Goal: Task Accomplishment & Management: Complete application form

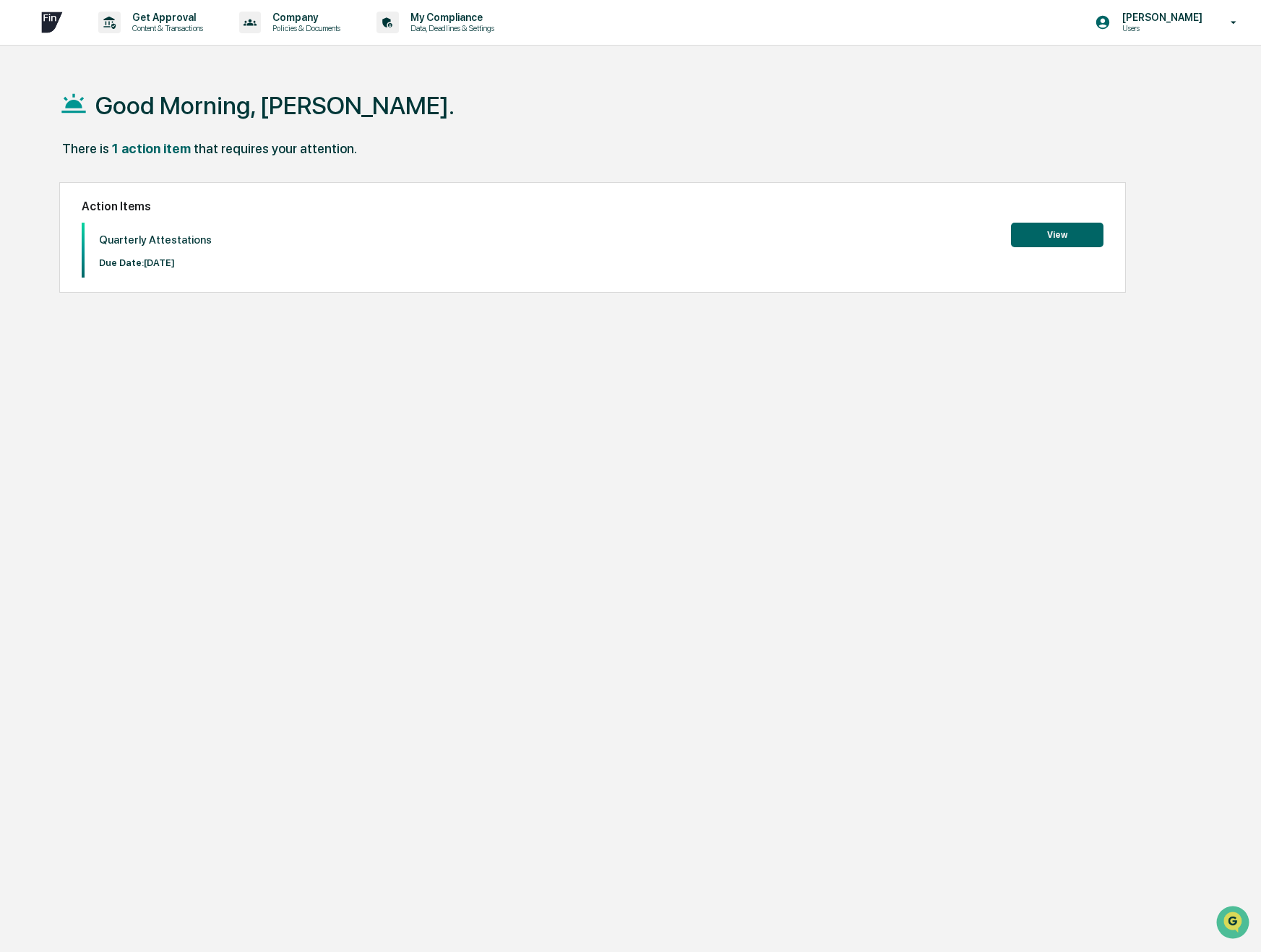
click at [1070, 229] on button "View" at bounding box center [1057, 235] width 92 height 24
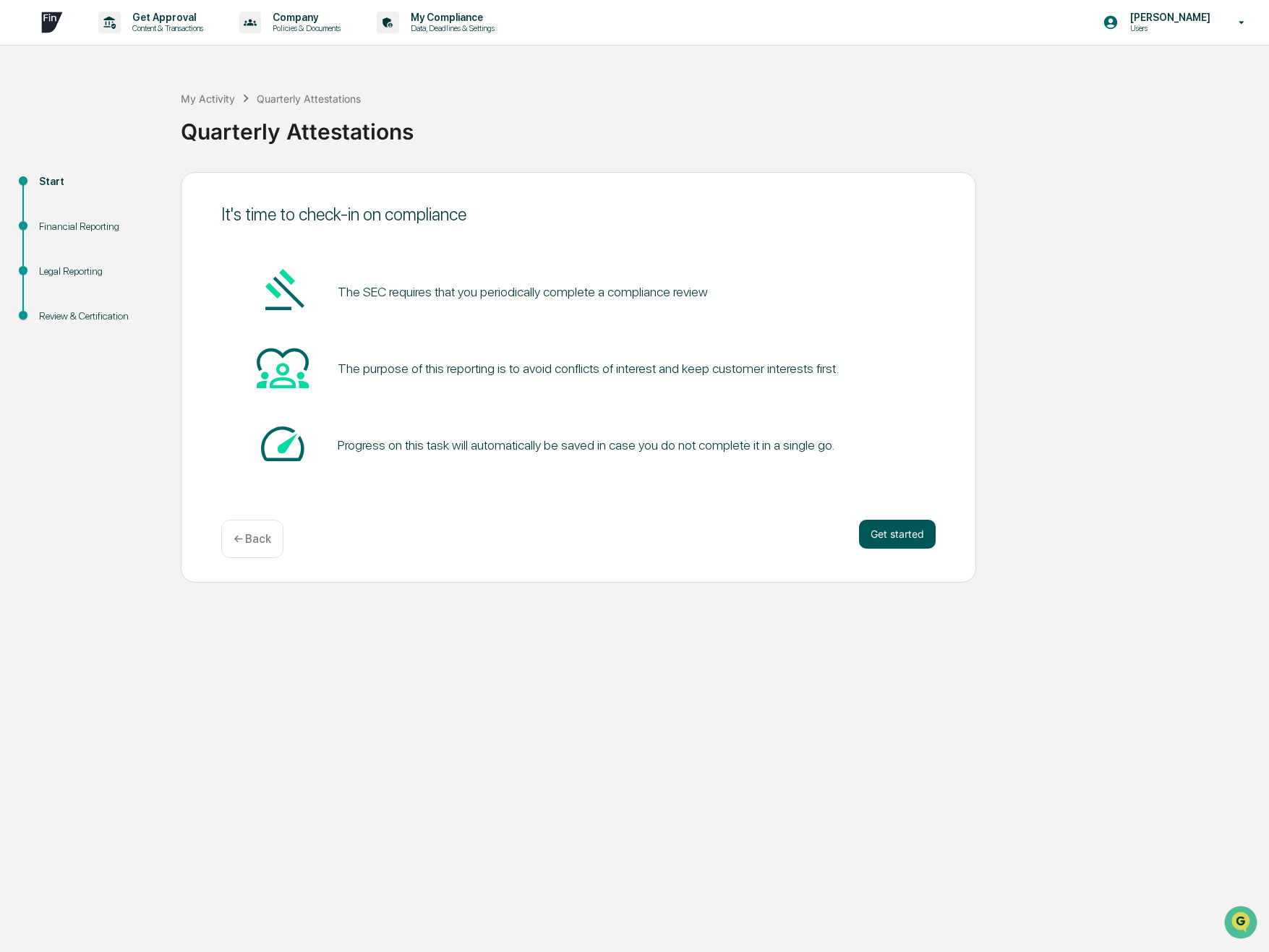
click at [888, 529] on button "Get started" at bounding box center [897, 534] width 76 height 29
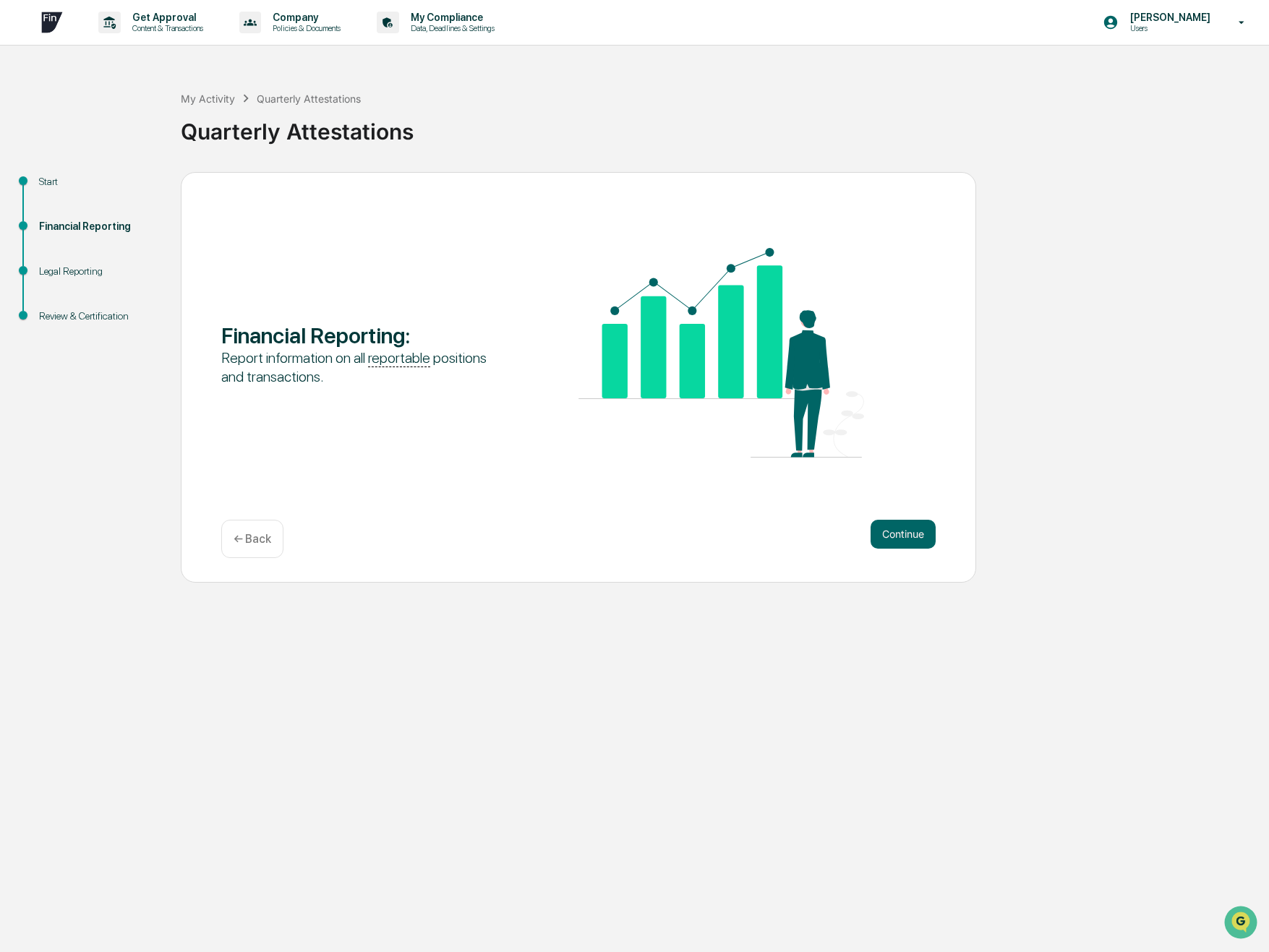
click at [888, 529] on button "Continue" at bounding box center [904, 534] width 65 height 29
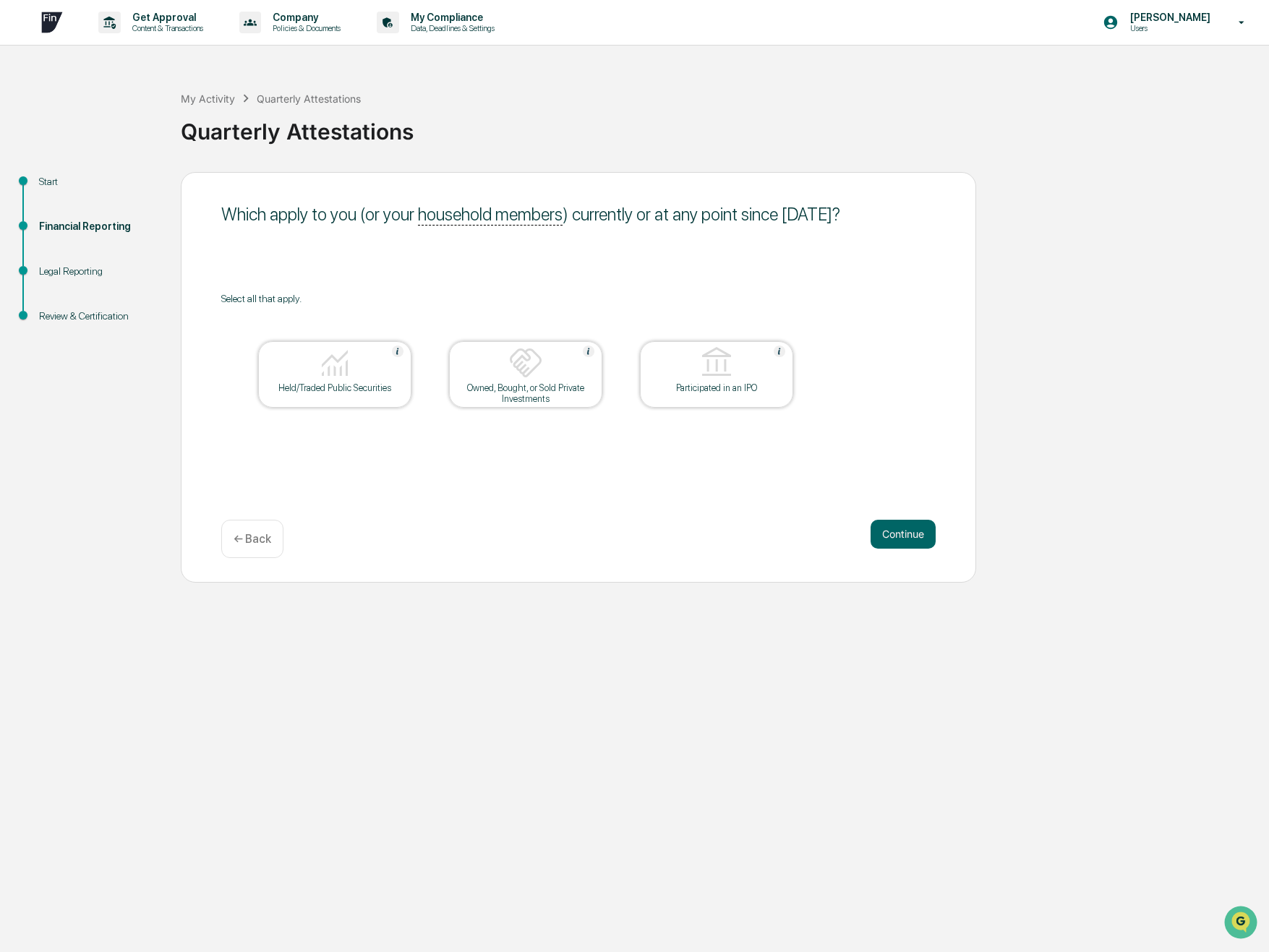
click at [336, 365] on img at bounding box center [334, 362] width 34 height 34
click at [555, 382] on div "Owned, Bought, or Sold Private Investments" at bounding box center [525, 393] width 130 height 22
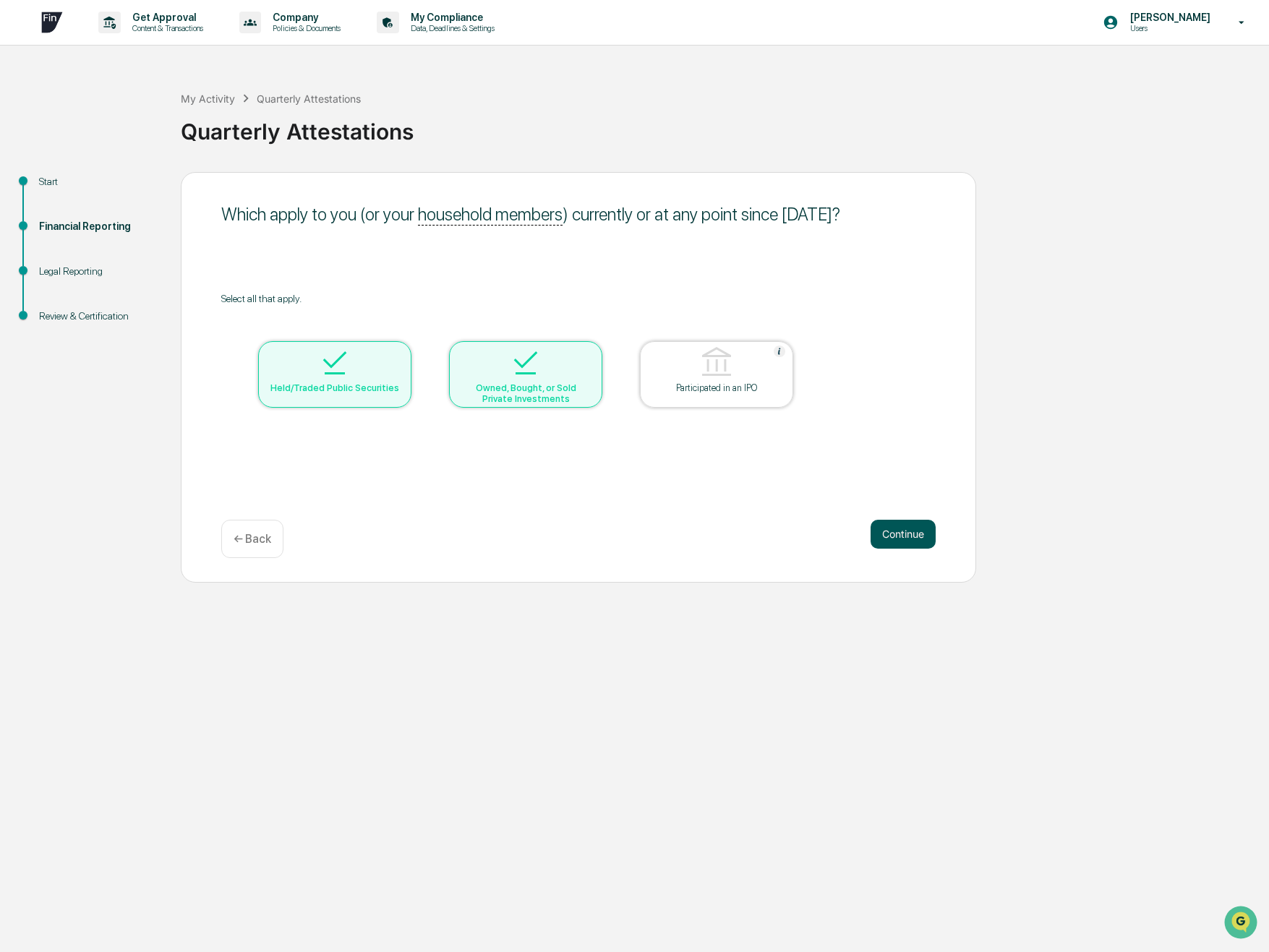
click at [916, 536] on button "Continue" at bounding box center [904, 534] width 65 height 29
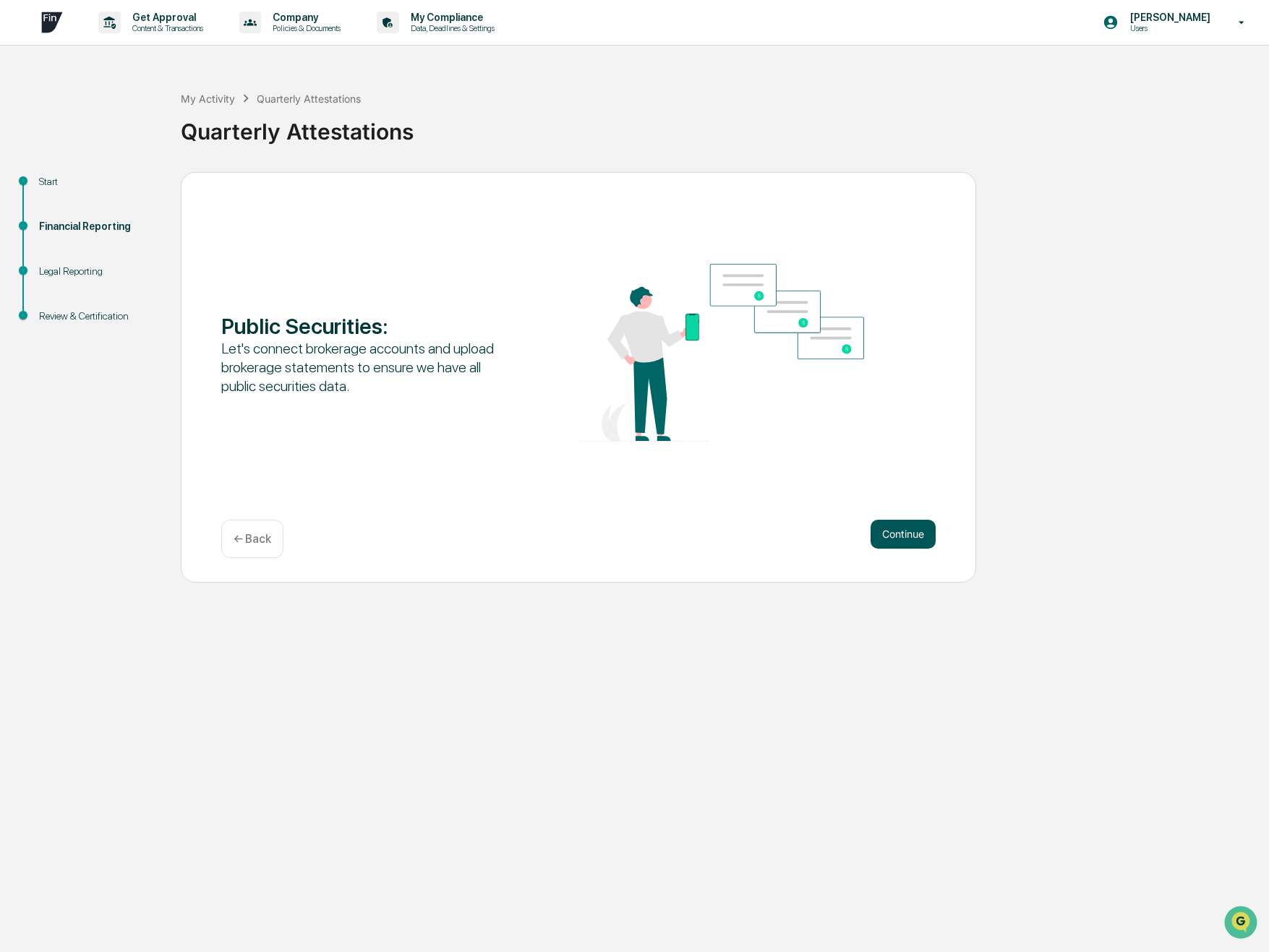
click at [900, 536] on button "Continue" at bounding box center [904, 534] width 65 height 29
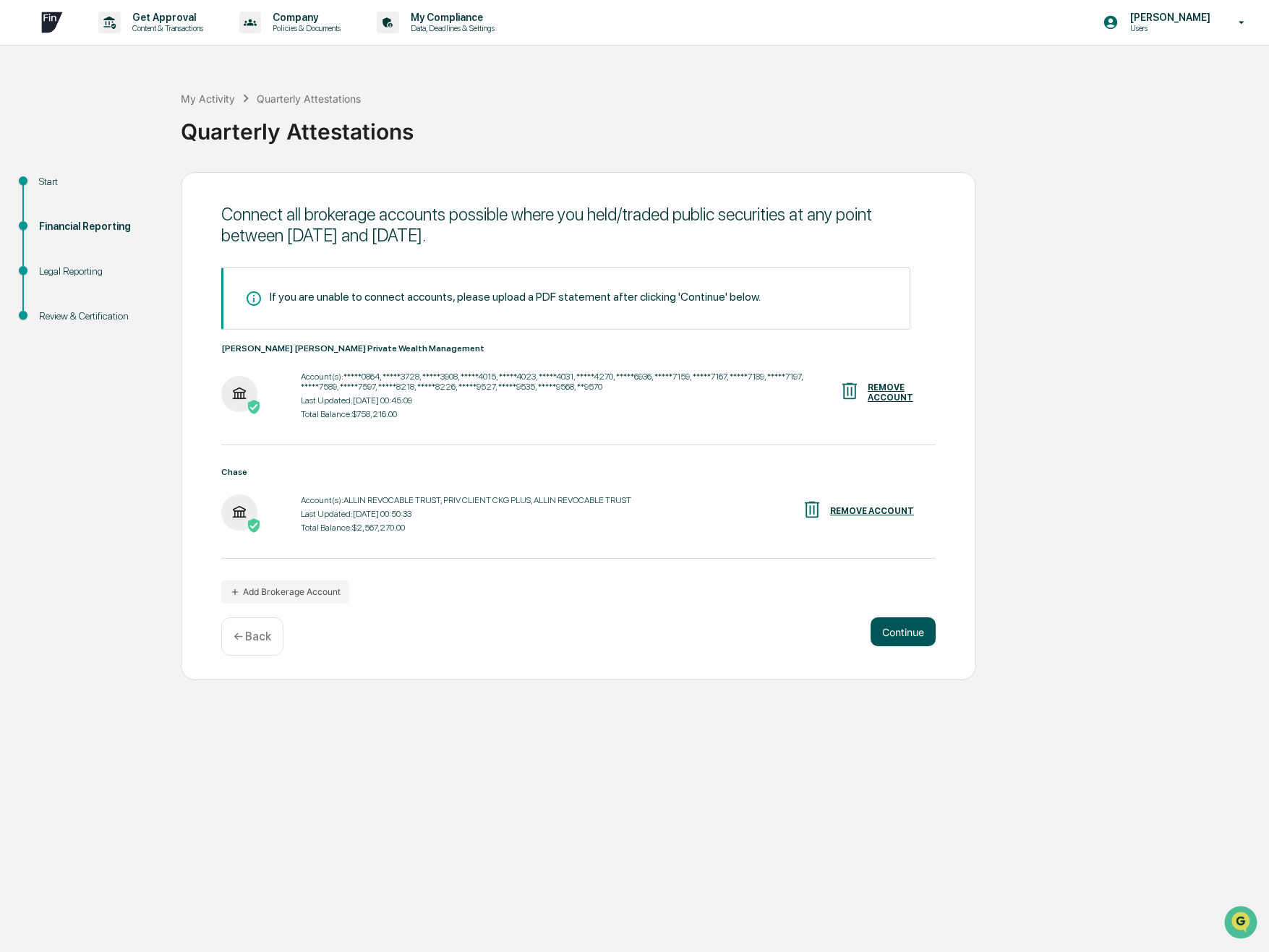
click at [914, 634] on button "Continue" at bounding box center [904, 632] width 65 height 29
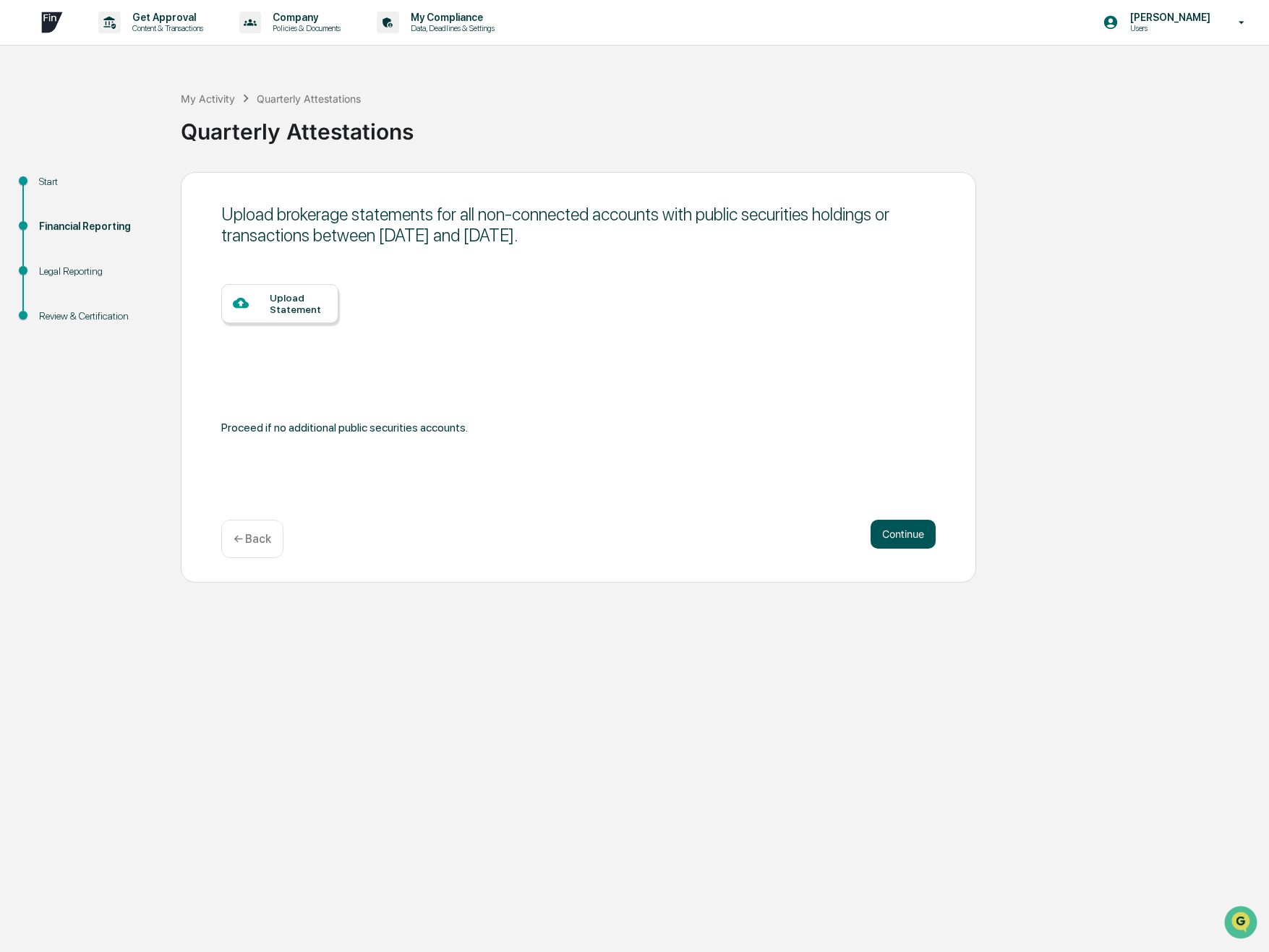
click at [920, 533] on button "Continue" at bounding box center [904, 534] width 65 height 29
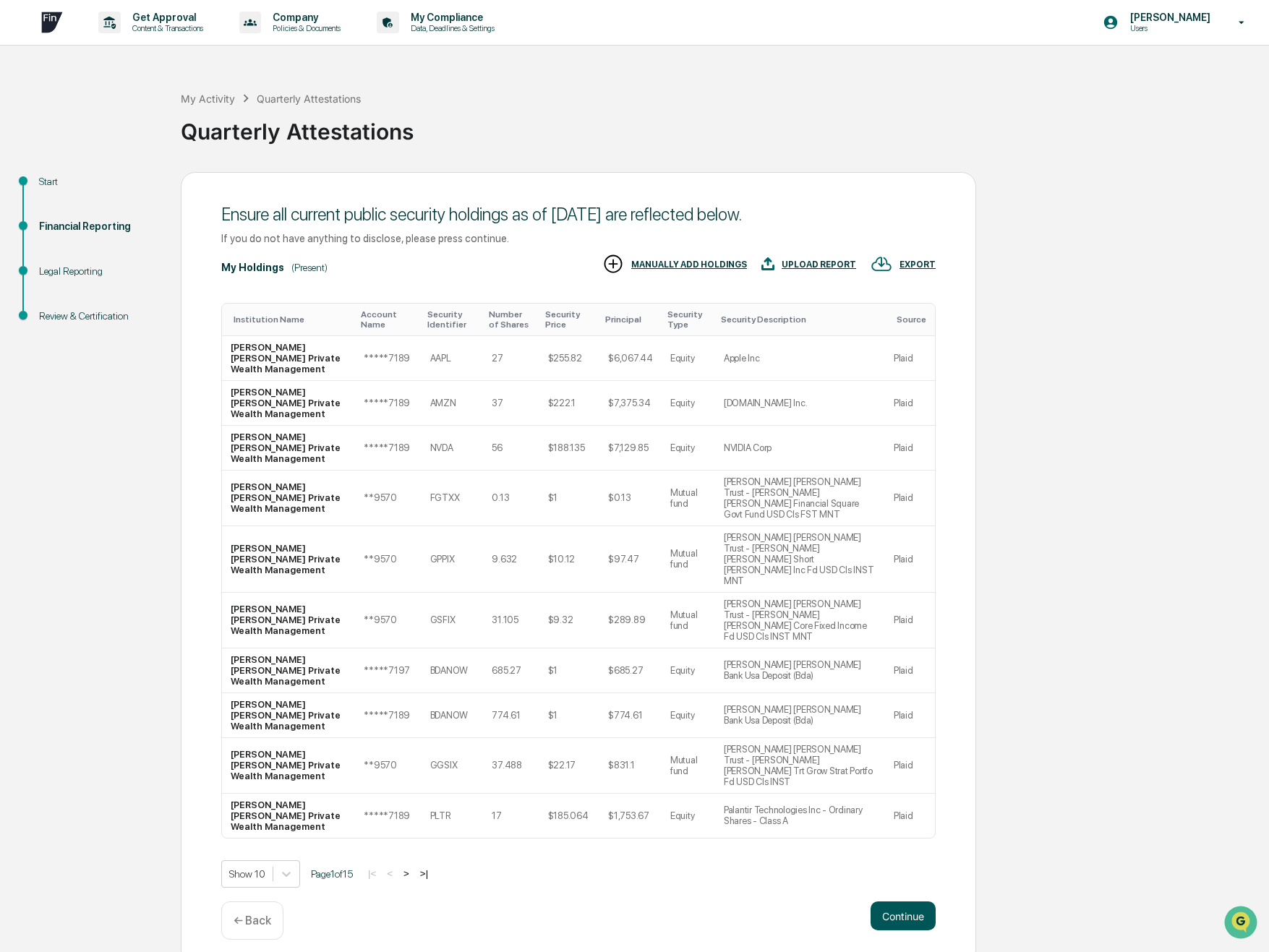
click at [918, 854] on div "Get Approval Content & Transactions Company Policies & Documents My Compliance …" at bounding box center [634, 482] width 1269 height 965
click at [908, 902] on button "Continue" at bounding box center [904, 916] width 65 height 29
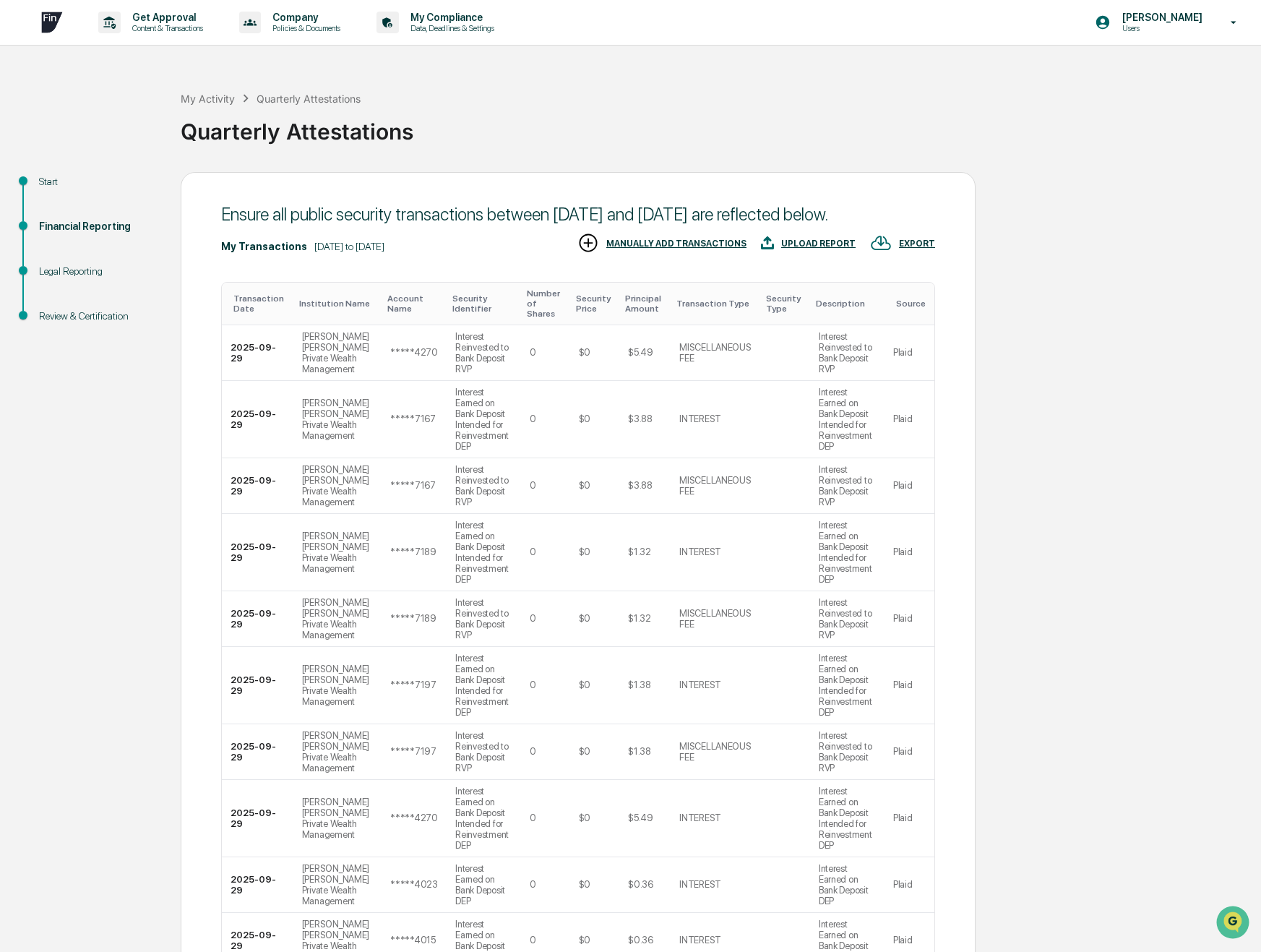
click at [908, 541] on td "Plaid" at bounding box center [910, 552] width 50 height 77
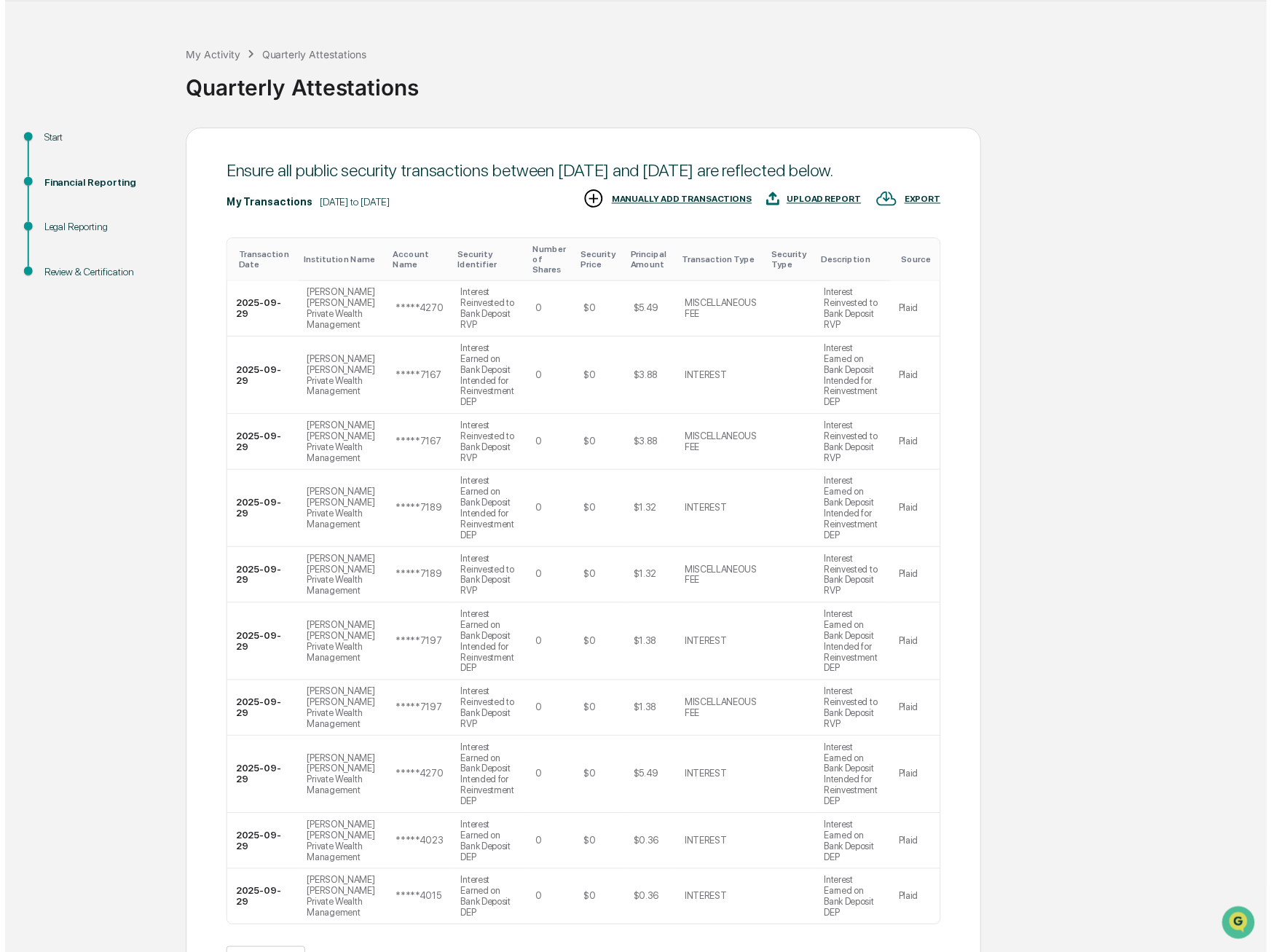
scroll to position [45, 0]
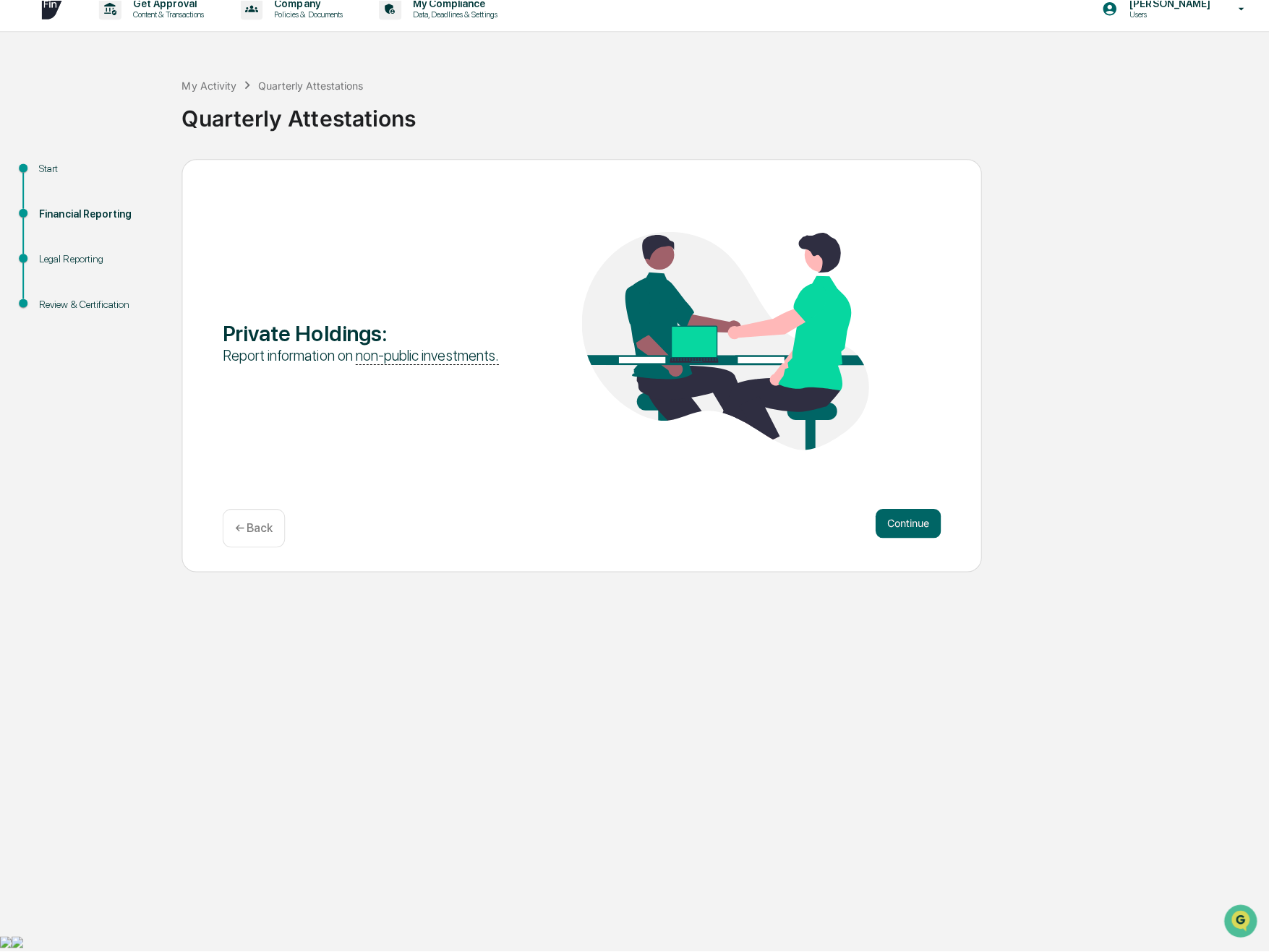
scroll to position [0, 0]
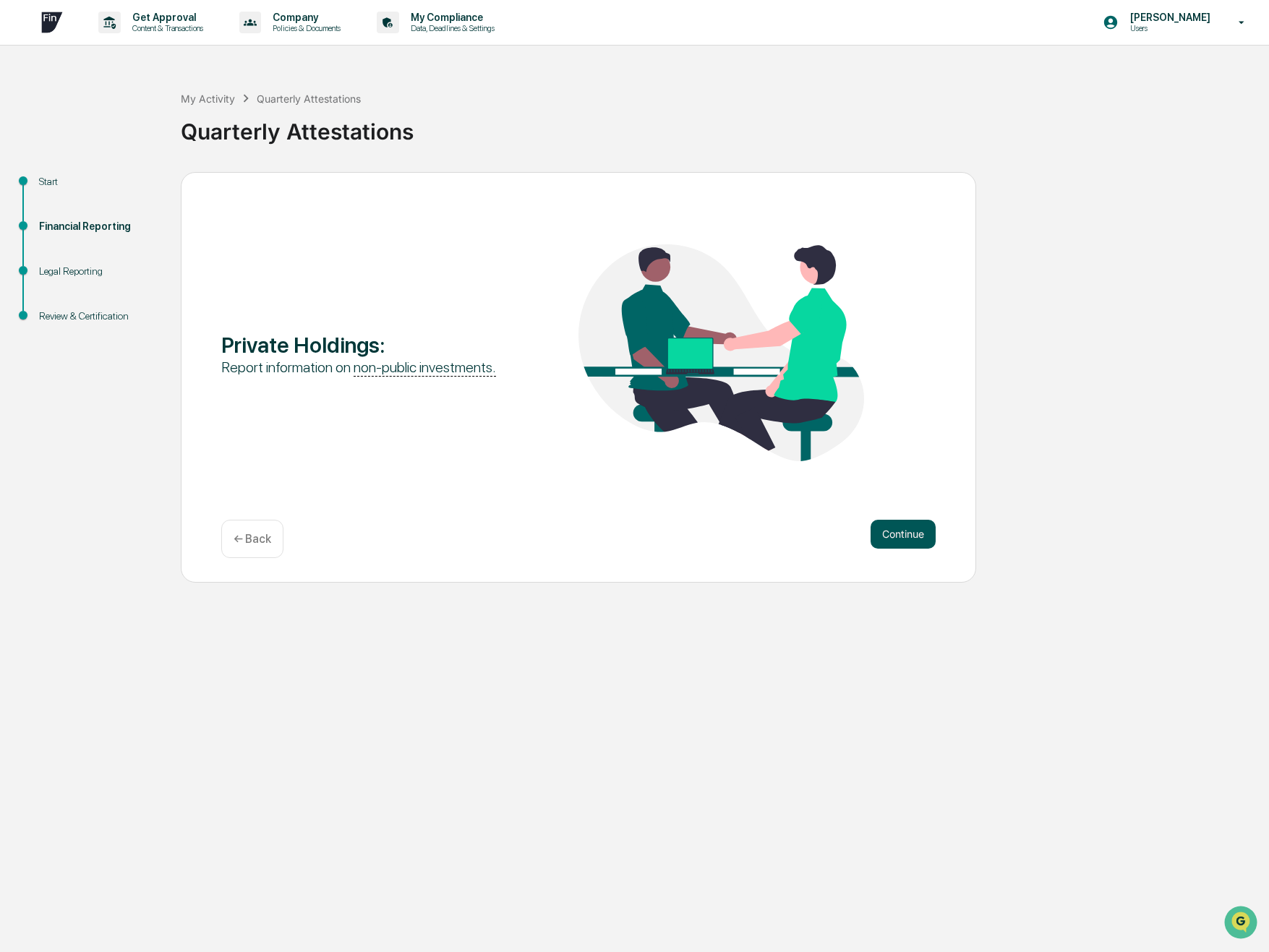
click at [914, 534] on button "Continue" at bounding box center [904, 534] width 65 height 29
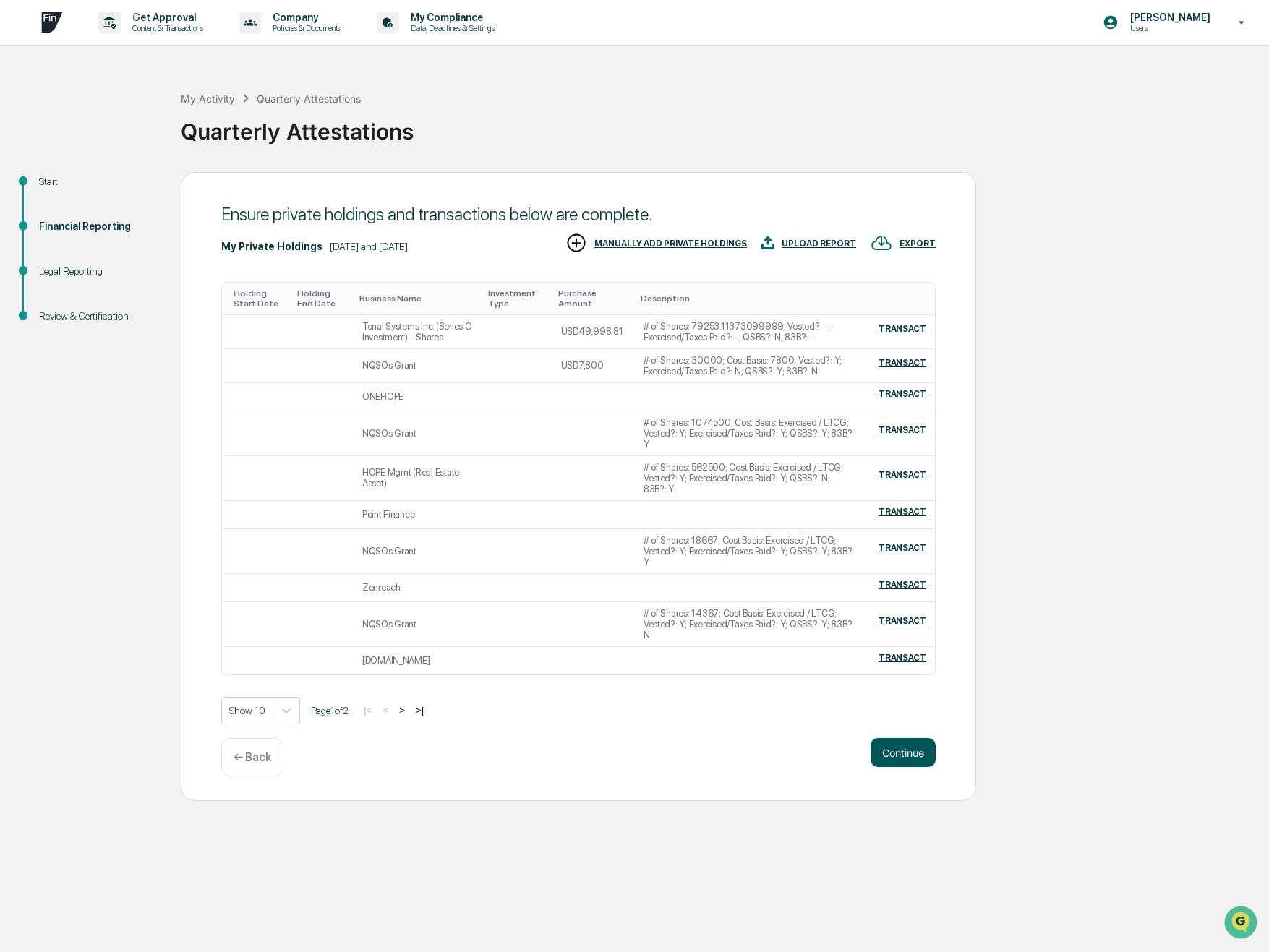
click at [895, 738] on button "Continue" at bounding box center [904, 753] width 65 height 29
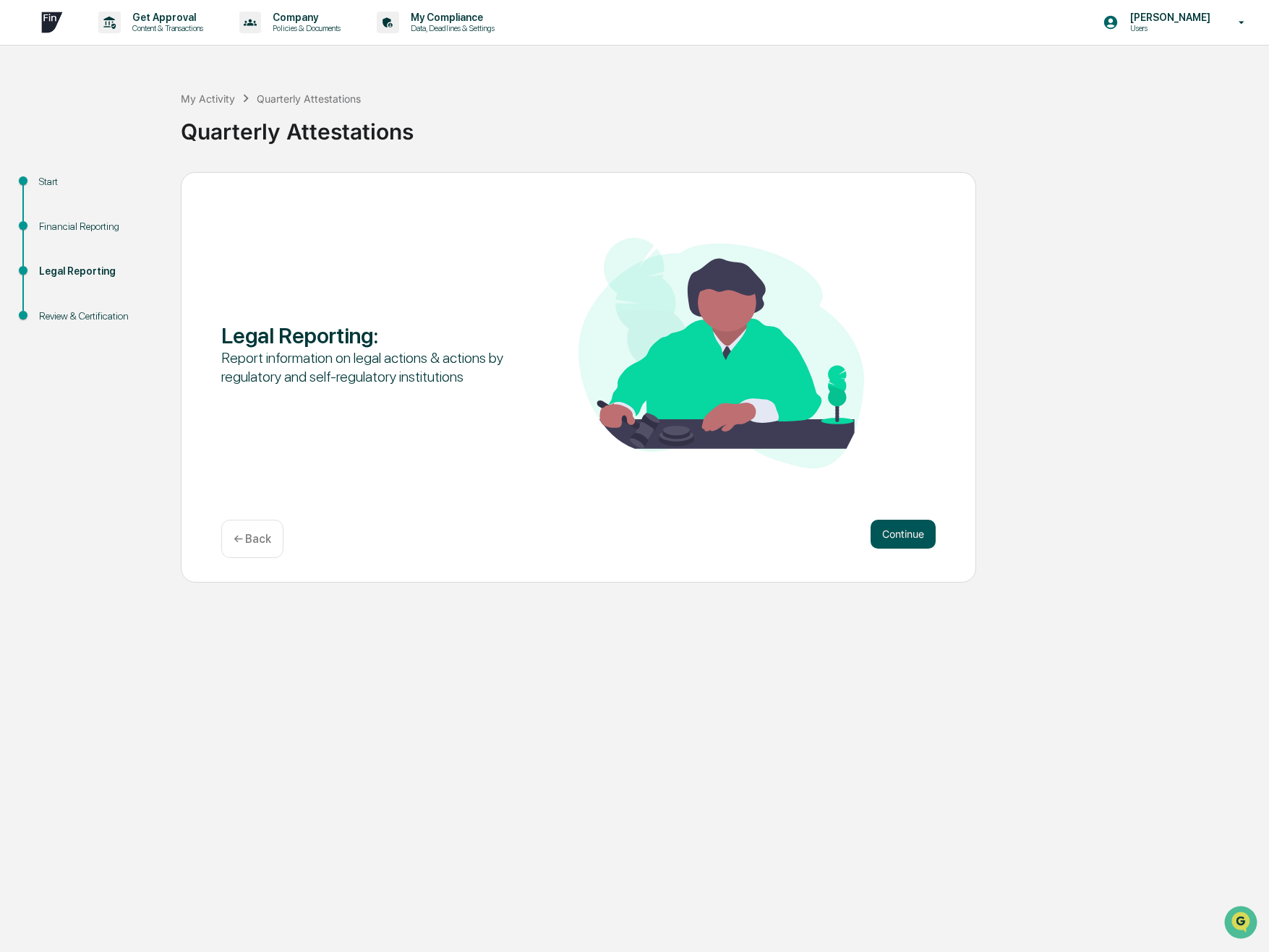
click at [904, 529] on button "Continue" at bounding box center [904, 534] width 65 height 29
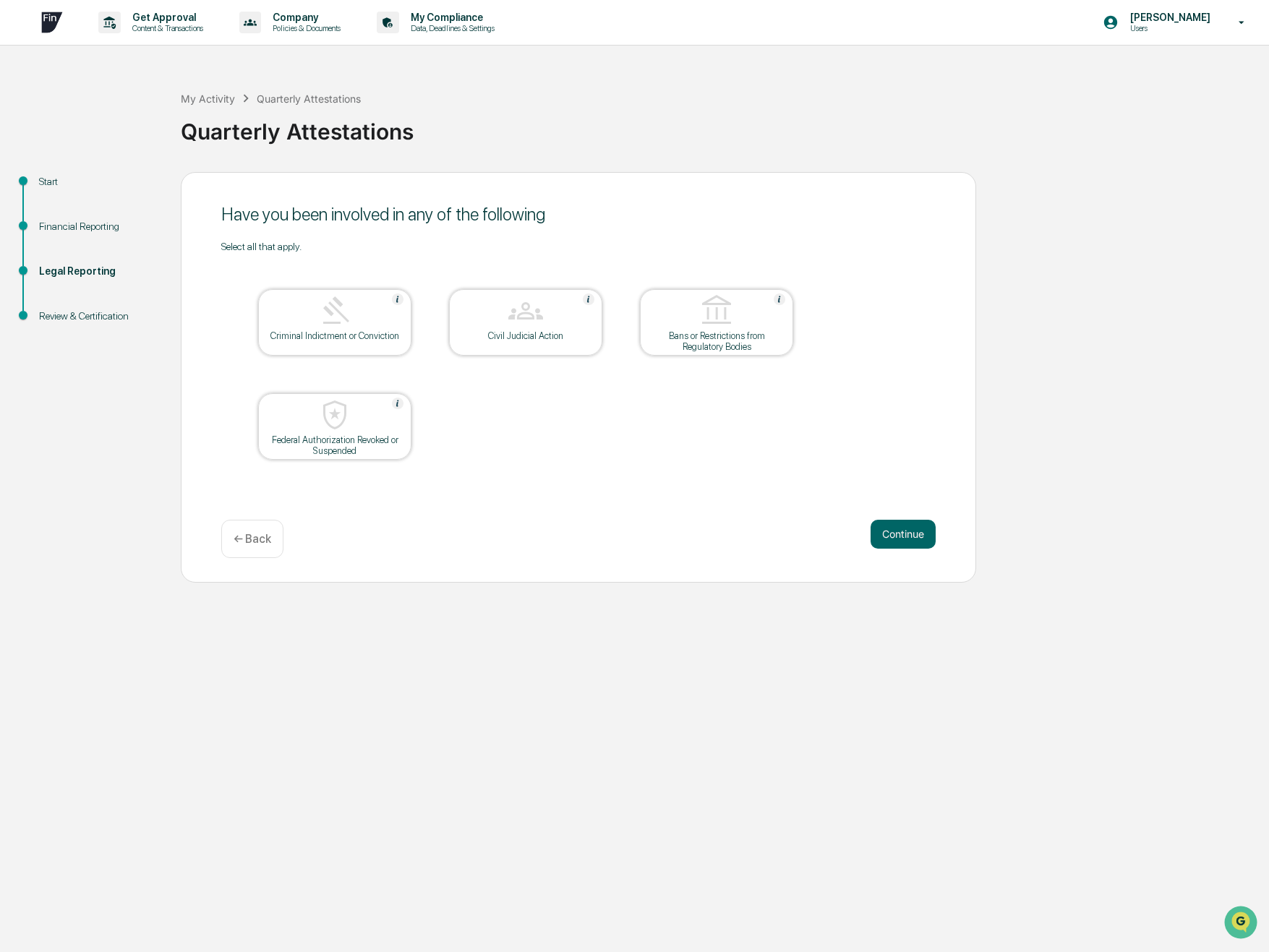
click at [904, 529] on button "Continue" at bounding box center [904, 534] width 65 height 29
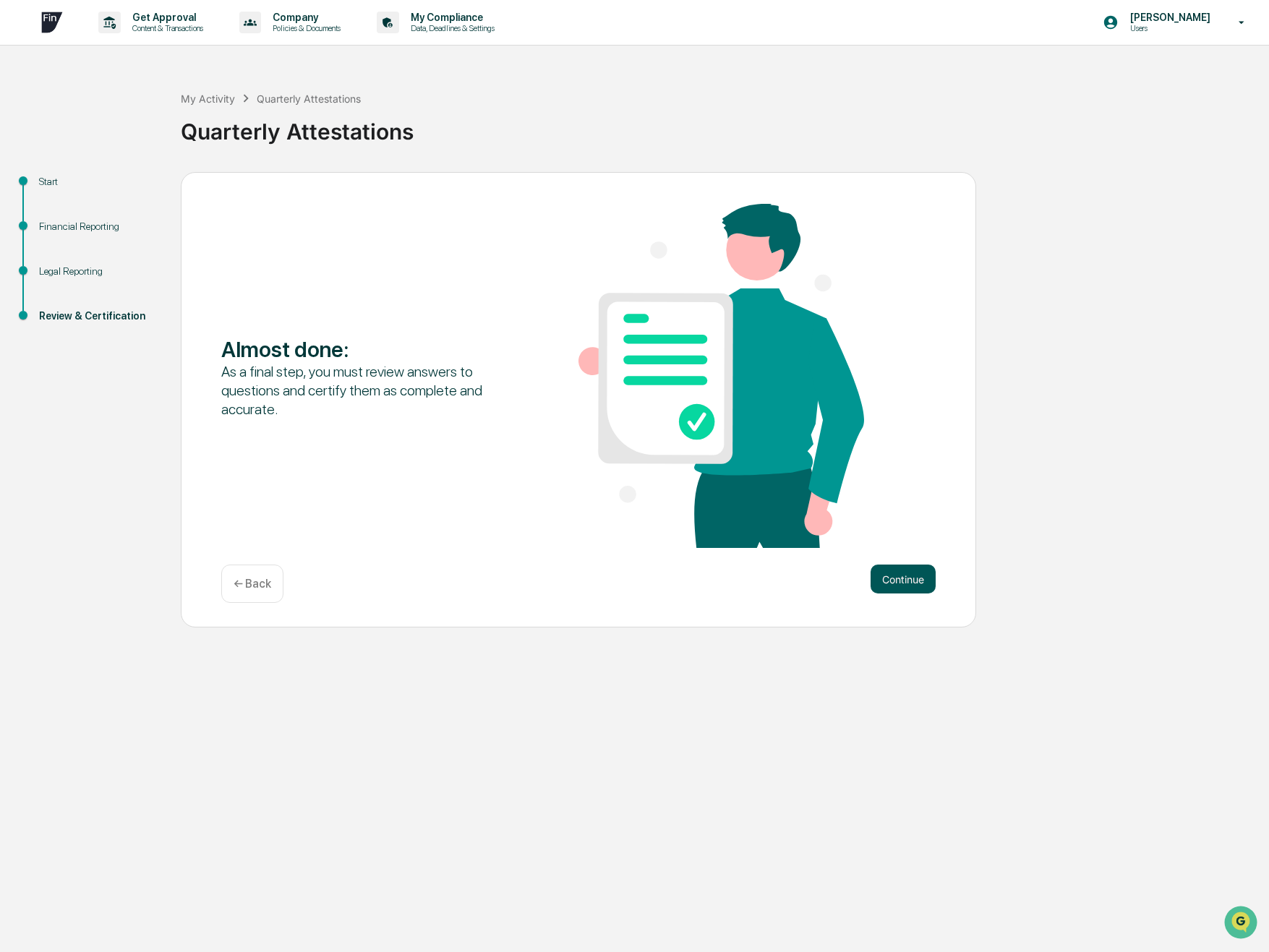
click at [897, 579] on button "Continue" at bounding box center [904, 579] width 65 height 29
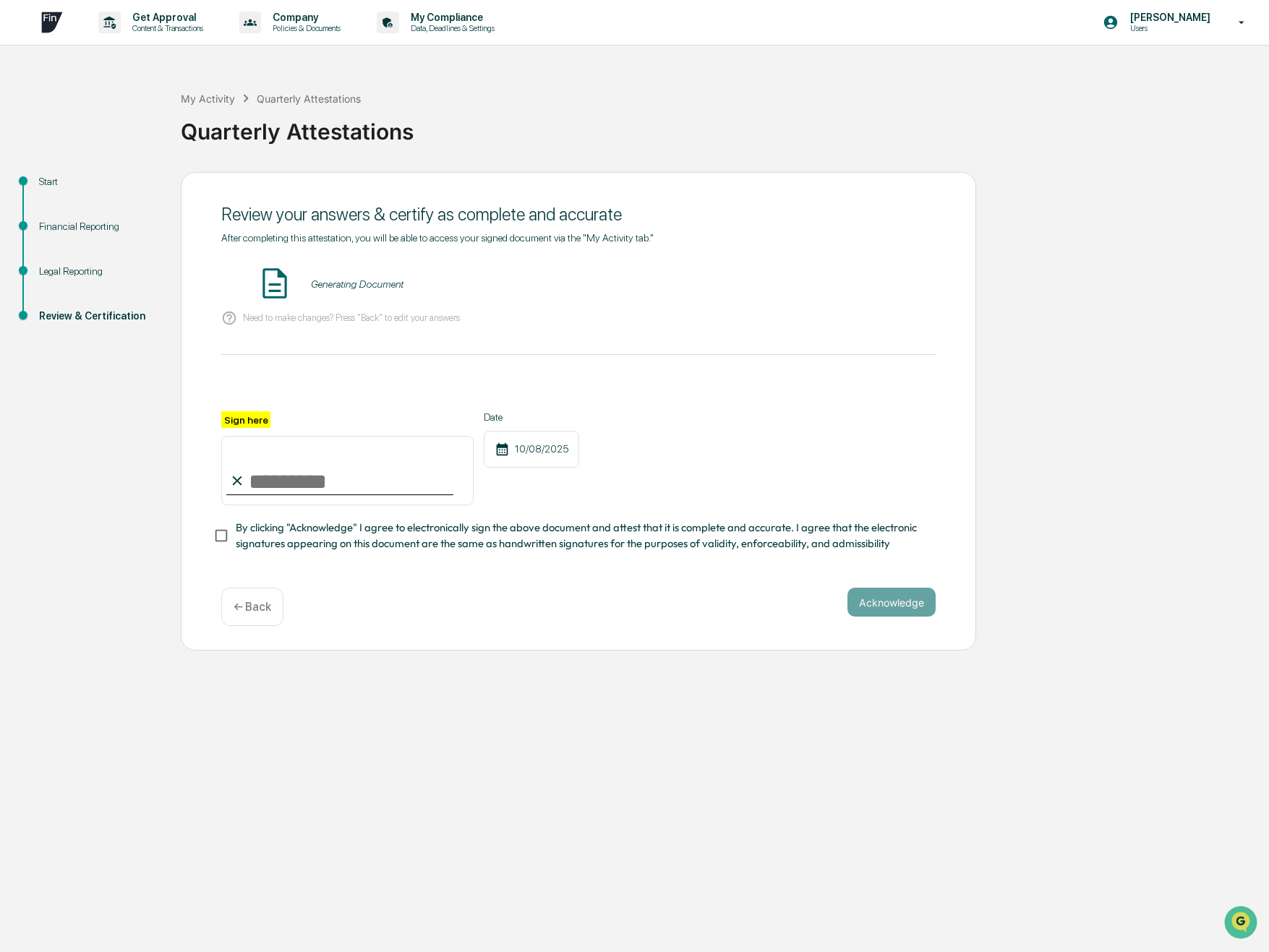
click at [281, 469] on input "Sign here" at bounding box center [347, 470] width 252 height 70
type input "**********"
click at [1100, 439] on div "**********" at bounding box center [634, 411] width 1255 height 479
click at [872, 285] on button "VIEW" at bounding box center [853, 283] width 94 height 24
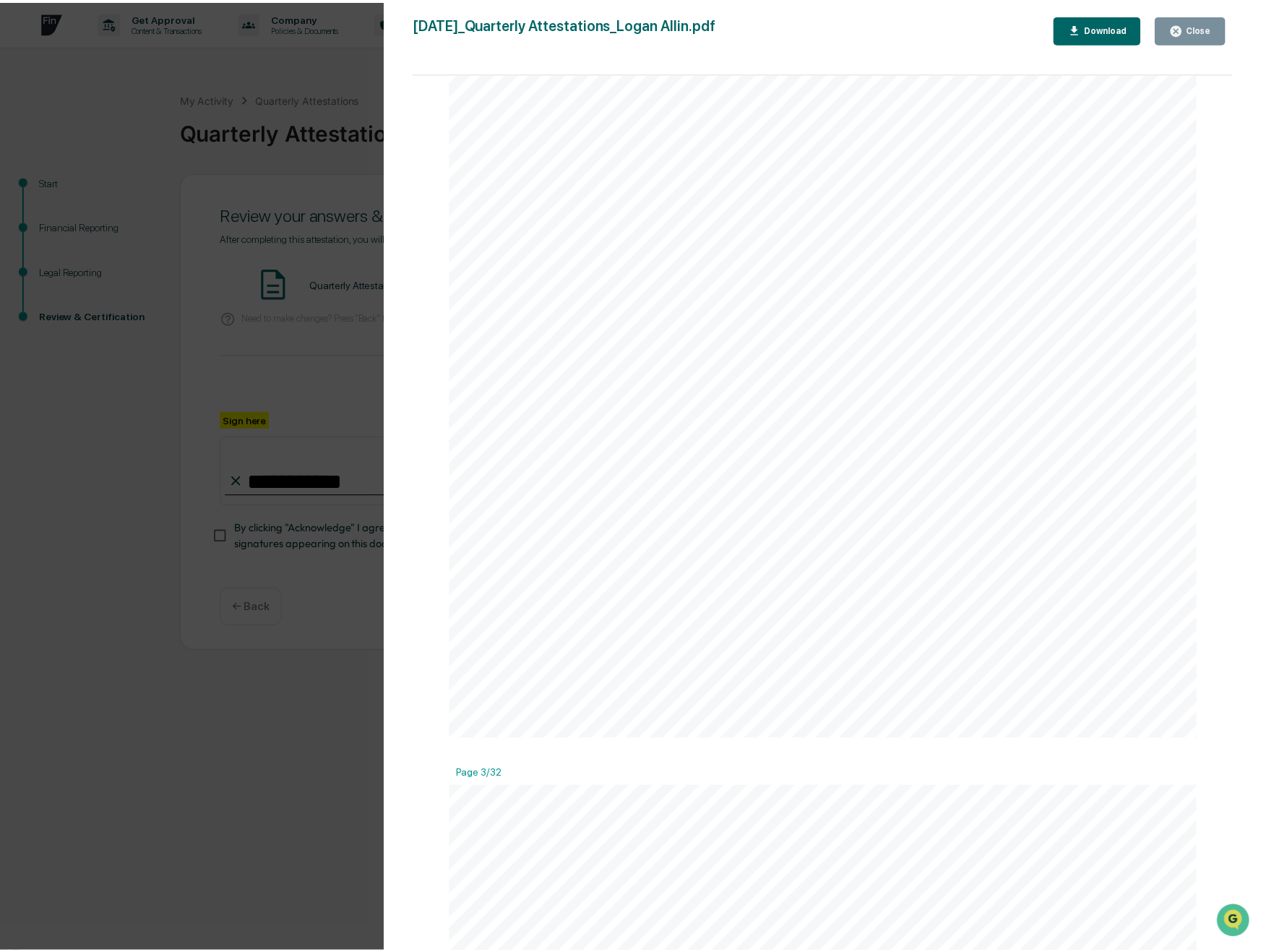
scroll to position [2313, 0]
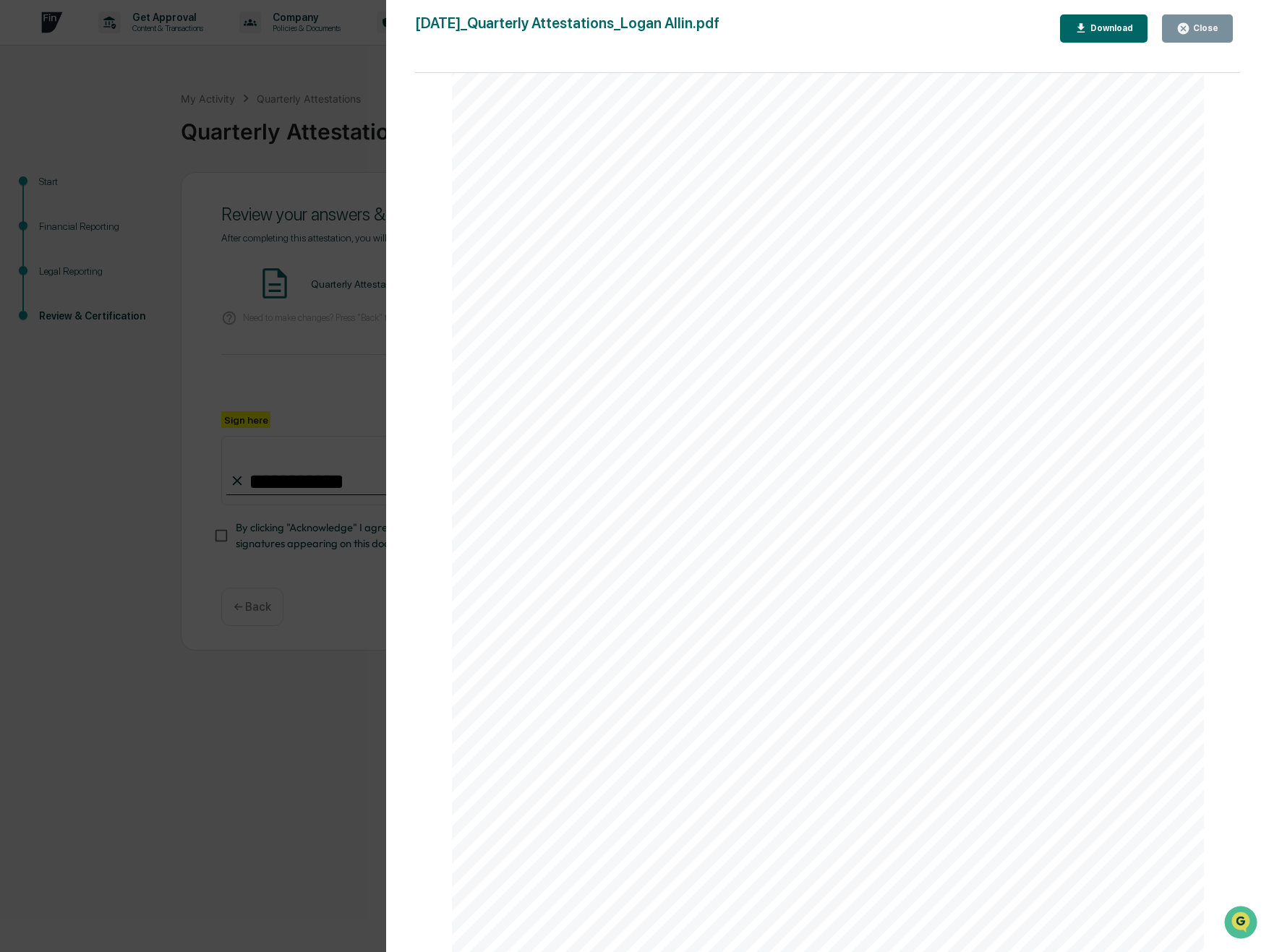
click at [218, 717] on div "Version History [DATE] 04:26 PM [PERSON_NAME] [DATE]_Quarterly Attestations_Log…" at bounding box center [634, 476] width 1269 height 952
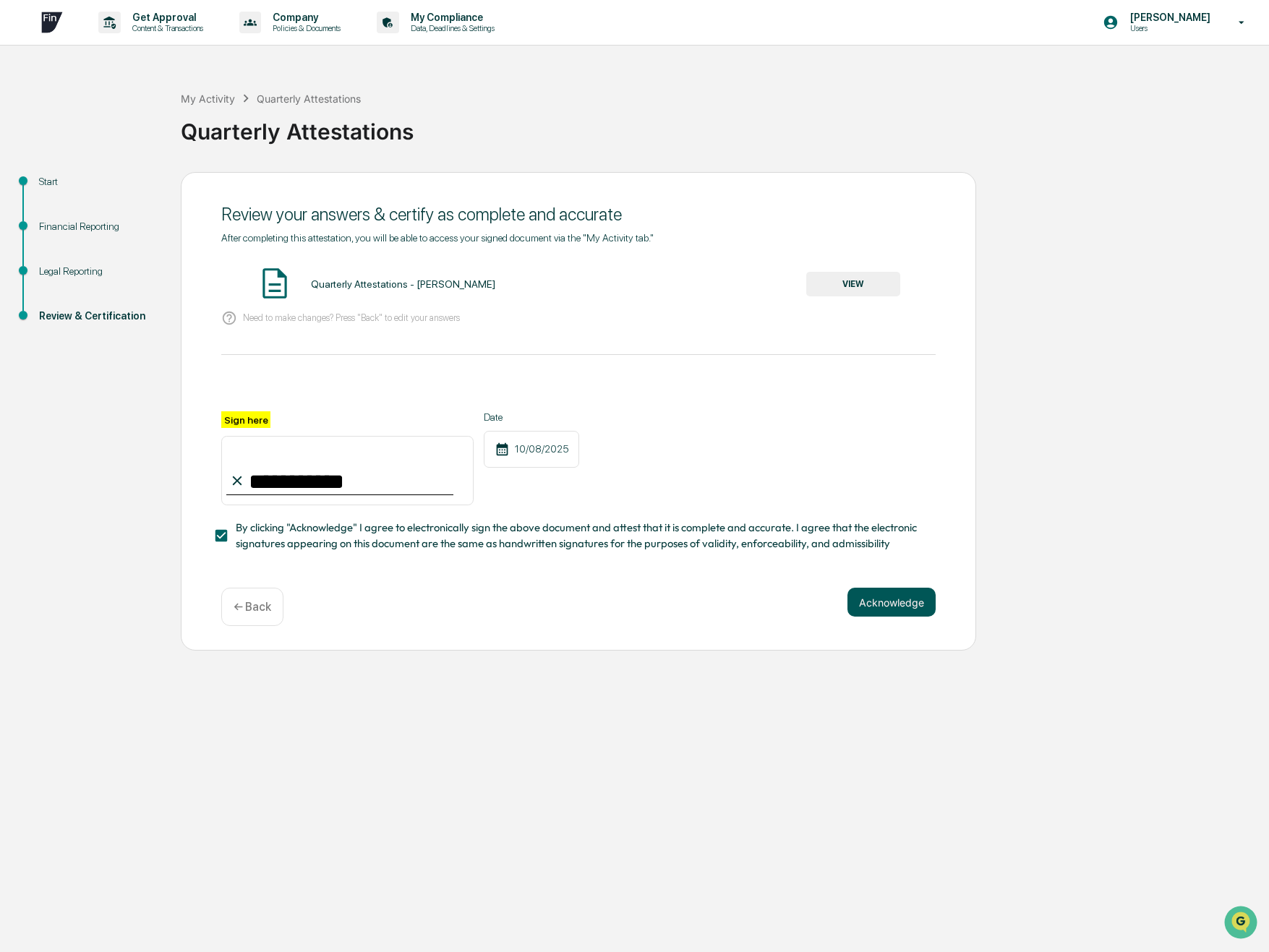
click at [885, 607] on button "Acknowledge" at bounding box center [891, 602] width 88 height 29
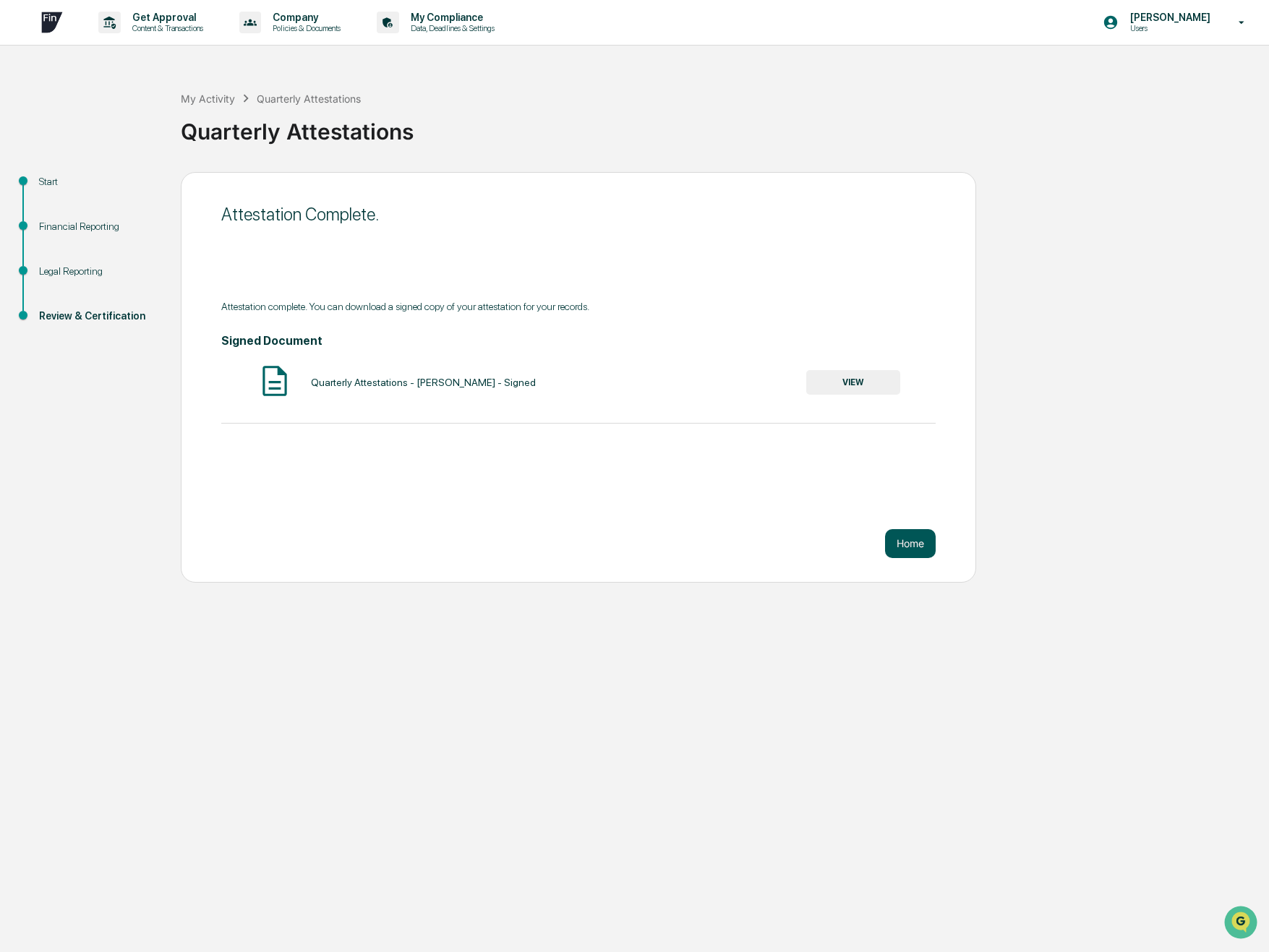
click at [907, 546] on button "Home" at bounding box center [910, 543] width 50 height 29
